Goal: Check status: Check status

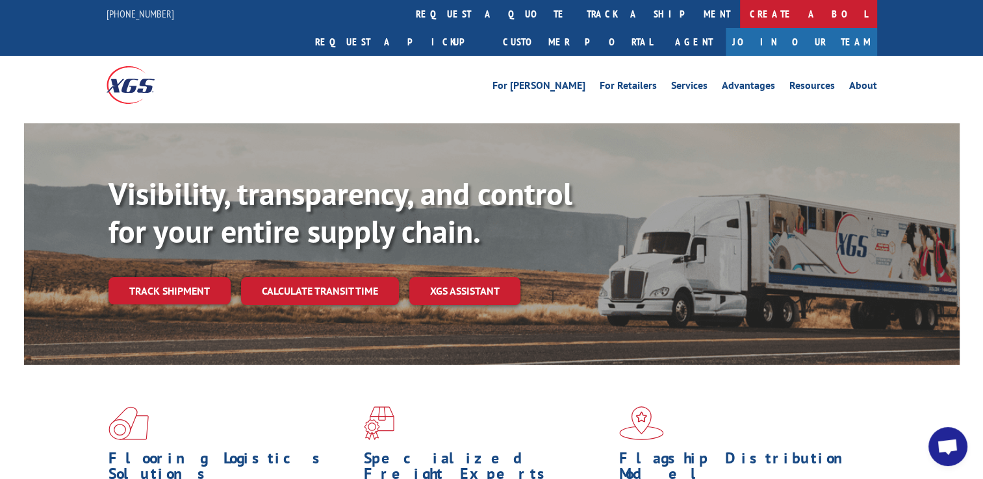
scroll to position [160, 0]
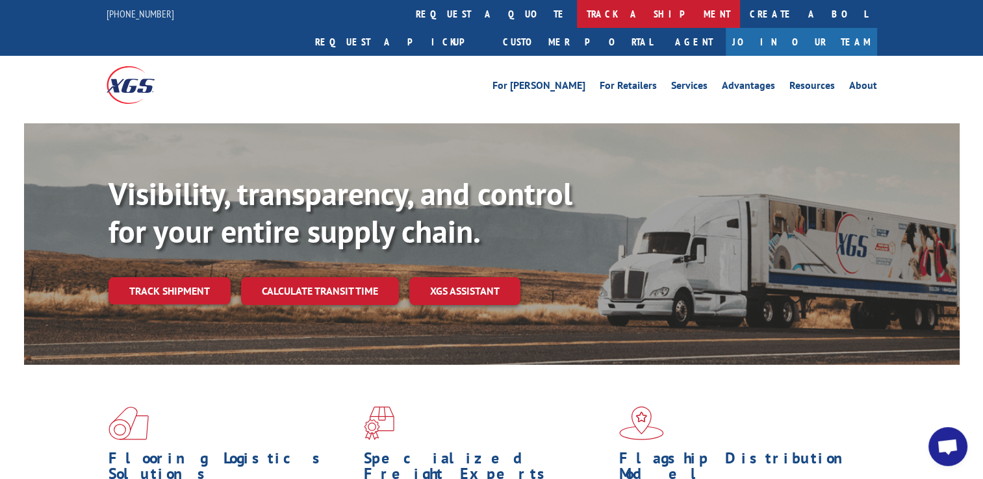
click at [577, 10] on link "track a shipment" at bounding box center [658, 14] width 163 height 28
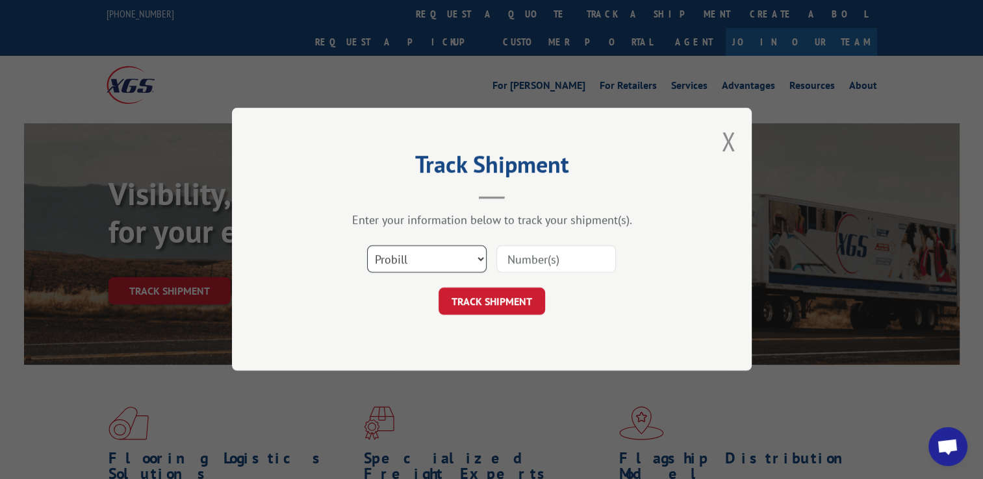
drag, startPoint x: 457, startPoint y: 260, endPoint x: 446, endPoint y: 273, distance: 17.5
click at [457, 260] on select "Select category... Probill BOL PO" at bounding box center [427, 259] width 120 height 27
select select "bol"
click at [367, 246] on select "Select category... Probill BOL PO" at bounding box center [427, 259] width 120 height 27
click at [540, 253] on input at bounding box center [556, 259] width 120 height 27
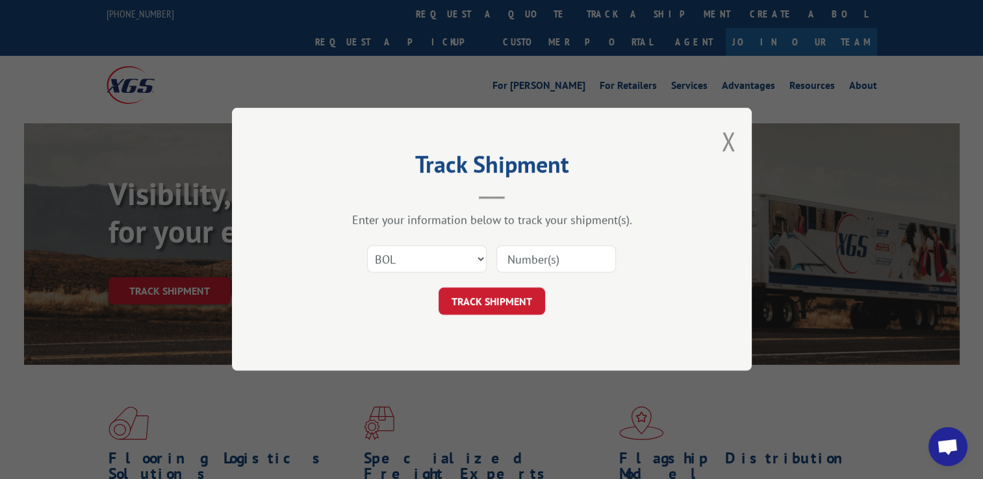
paste input "2843535"
type input "2843535"
click at [496, 303] on button "TRACK SHIPMENT" at bounding box center [491, 301] width 107 height 27
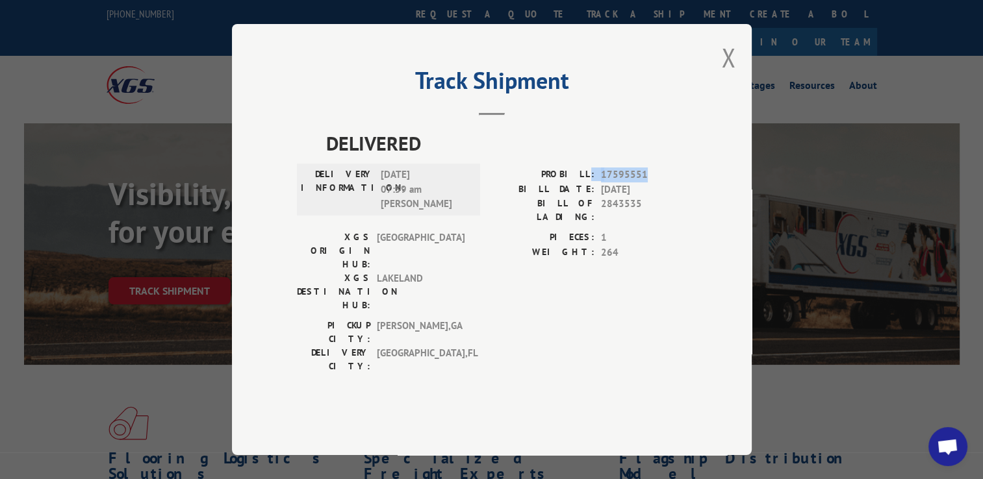
drag, startPoint x: 644, startPoint y: 195, endPoint x: 590, endPoint y: 194, distance: 53.9
click at [590, 183] on div "PROBILL: 17595551" at bounding box center [589, 175] width 195 height 15
copy div ": 17595551"
click at [605, 183] on span "17595551" at bounding box center [644, 175] width 86 height 15
click at [719, 85] on div "Track Shipment DELIVERED DELIVERY INFORMATION: [DATE] 07:59 am [PERSON_NAME]: 1…" at bounding box center [492, 239] width 520 height 431
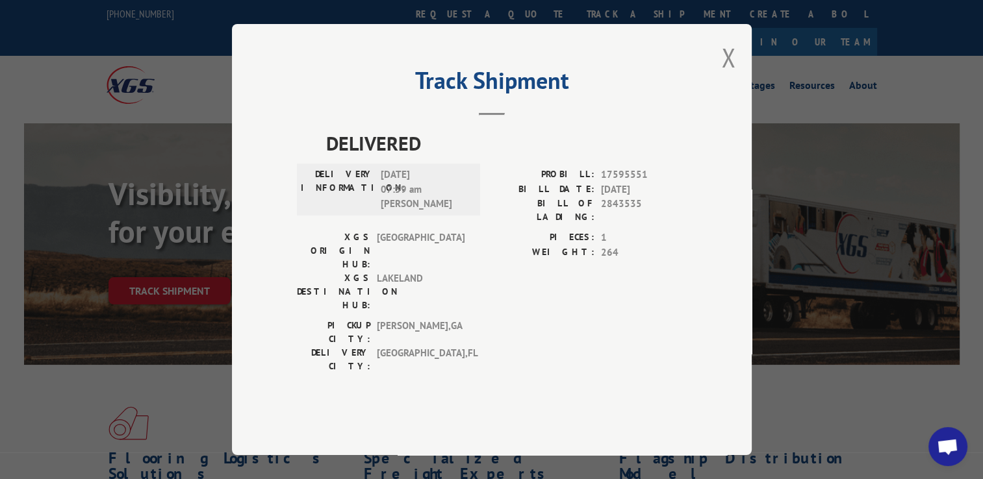
click at [720, 85] on div "Track Shipment DELIVERED DELIVERY INFORMATION: [DATE] 07:59 am [PERSON_NAME]: 1…" at bounding box center [492, 239] width 520 height 431
click at [722, 75] on button "Close modal" at bounding box center [728, 57] width 14 height 34
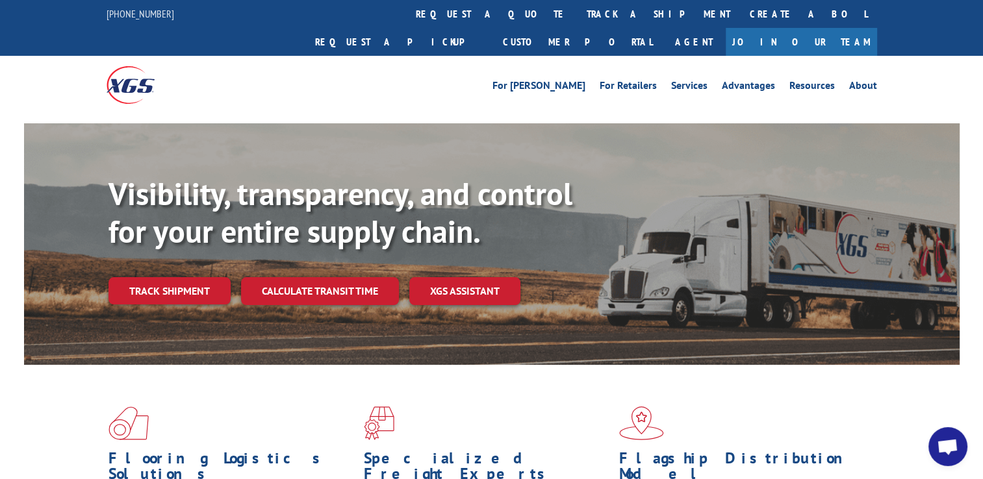
drag, startPoint x: 456, startPoint y: 334, endPoint x: 478, endPoint y: 290, distance: 50.0
click at [457, 331] on div "Visibility, transparency, and control for your entire supply chain. Track shipm…" at bounding box center [491, 256] width 935 height 267
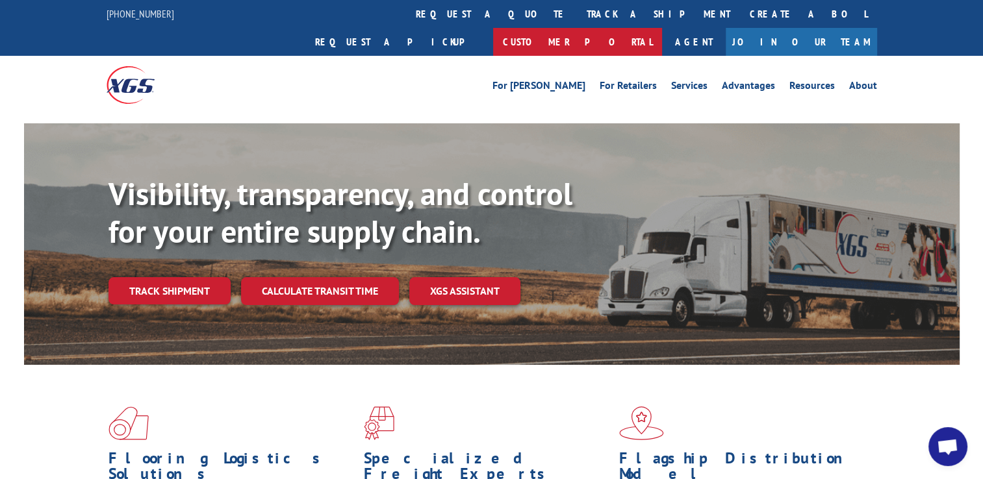
click at [662, 28] on link "Customer Portal" at bounding box center [577, 42] width 169 height 28
